Goal: Obtain resource: Download file/media

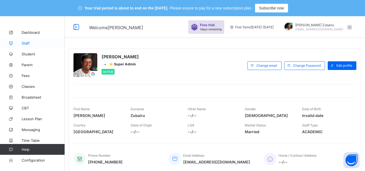
click at [36, 44] on span "Staff" at bounding box center [43, 43] width 43 height 4
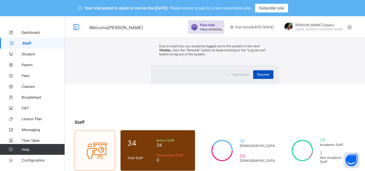
click at [257, 76] on span "Resume" at bounding box center [263, 74] width 12 height 4
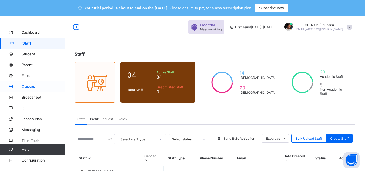
click at [42, 85] on span "Classes" at bounding box center [43, 86] width 43 height 4
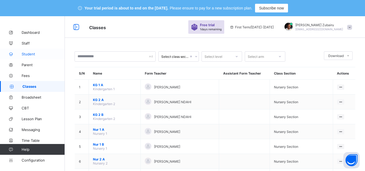
click at [35, 57] on link "Student" at bounding box center [32, 54] width 65 height 11
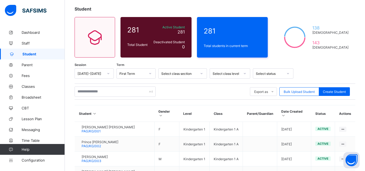
scroll to position [49, 0]
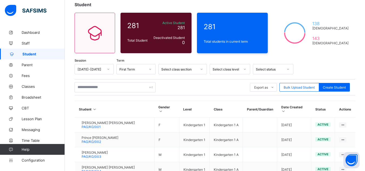
click at [174, 70] on div "Select class section" at bounding box center [179, 69] width 36 height 4
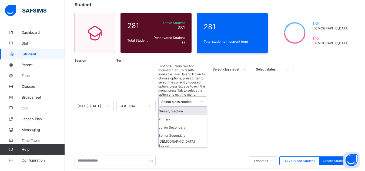
click at [219, 68] on div "Select class level" at bounding box center [227, 69] width 28 height 4
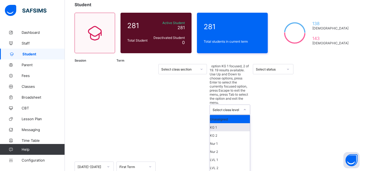
click at [225, 123] on div "KG 1" at bounding box center [230, 127] width 40 height 8
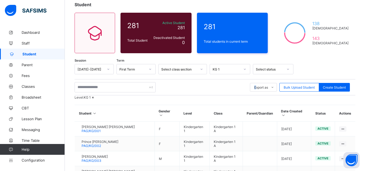
drag, startPoint x: 259, startPoint y: 89, endPoint x: 247, endPoint y: 96, distance: 14.0
click at [247, 96] on div "Session [DATE]-[DATE] Term First Term Select class section KG 1 Select status E…" at bounding box center [215, 151] width 281 height 175
click at [247, 96] on div "Level: KG 1" at bounding box center [215, 97] width 281 height 4
click at [267, 108] on li "Excel Report" at bounding box center [268, 107] width 37 height 8
click at [271, 98] on li "Pdf Report" at bounding box center [268, 99] width 37 height 8
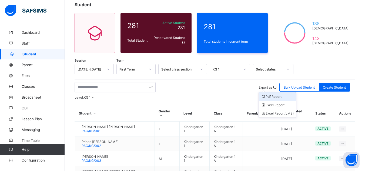
scroll to position [0, 0]
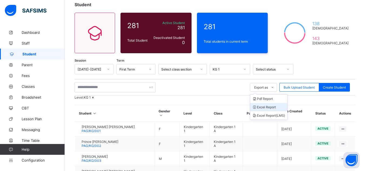
click at [270, 107] on li "Excel Report" at bounding box center [268, 107] width 37 height 8
